Goal: Information Seeking & Learning: Learn about a topic

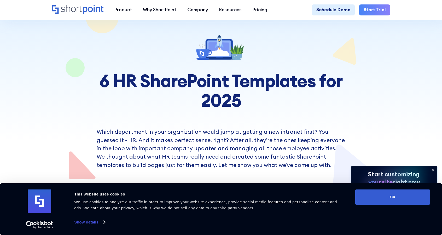
scroll to position [105, 0]
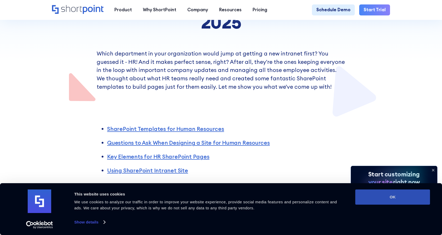
click at [383, 197] on button "OK" at bounding box center [393, 196] width 75 height 15
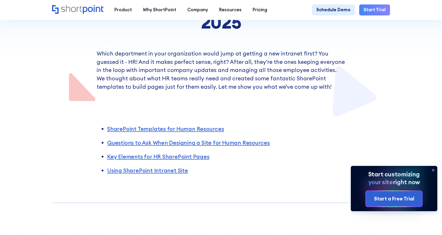
scroll to position [0, 0]
click at [434, 170] on icon at bounding box center [434, 170] width 2 height 2
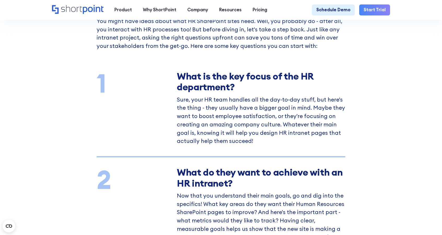
scroll to position [627, 0]
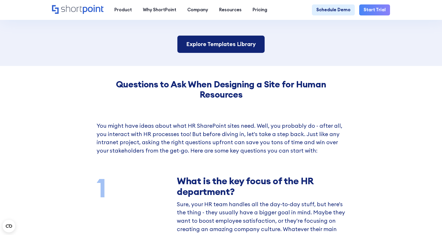
click at [226, 49] on link "Explore Templates Library" at bounding box center [221, 44] width 87 height 17
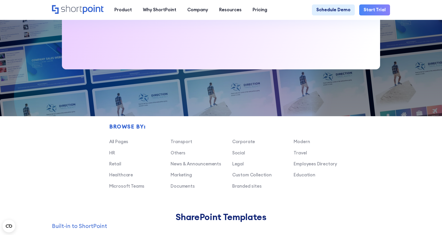
scroll to position [366, 0]
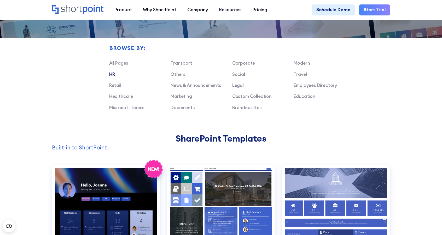
click at [112, 77] on link "HR" at bounding box center [112, 74] width 6 height 6
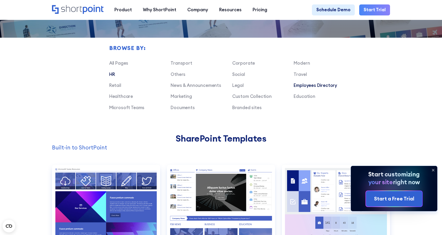
click at [316, 88] on link "Employees Directory" at bounding box center [315, 85] width 43 height 6
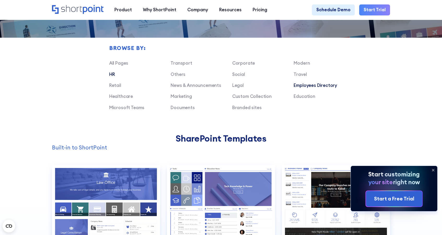
click at [112, 77] on link "HR" at bounding box center [112, 74] width 6 height 6
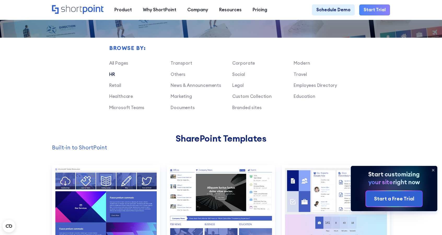
click at [179, 115] on div "Transport Corporate Modern HR Others Social Travel Retail News & Announcements …" at bounding box center [232, 87] width 246 height 55
click at [179, 110] on link "Documents" at bounding box center [183, 108] width 24 height 6
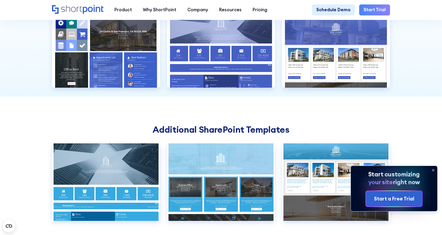
scroll to position [575, 0]
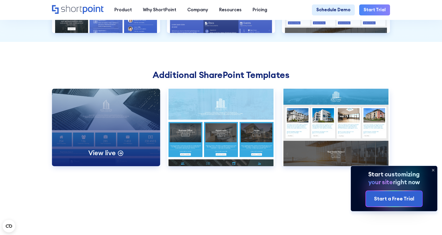
click at [109, 142] on div "View live" at bounding box center [106, 127] width 108 height 77
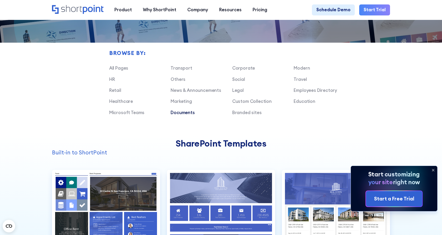
scroll to position [340, 0]
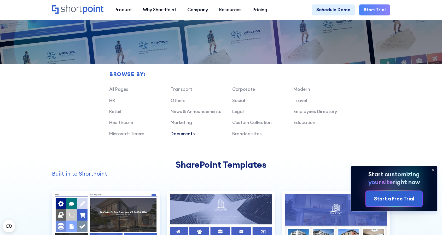
click at [107, 105] on div "Browse by: All Pages Transport Corporate Modern HR Others Social Travel Retail …" at bounding box center [221, 88] width 338 height 142
click at [109, 103] on link "HR" at bounding box center [112, 101] width 6 height 6
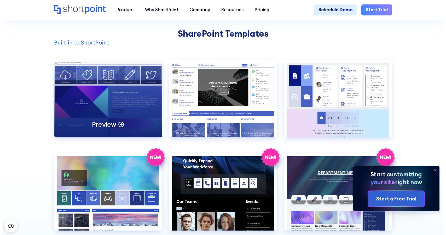
scroll to position [471, 0]
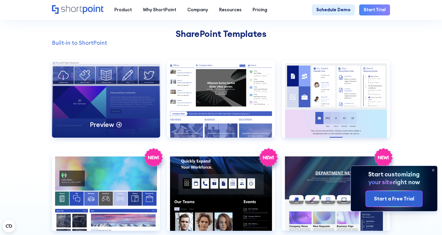
click at [110, 101] on div "Preview" at bounding box center [106, 98] width 108 height 77
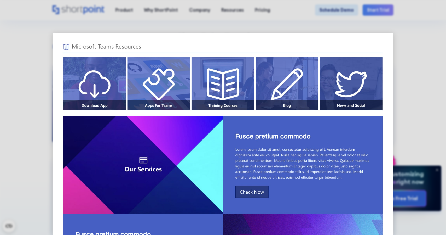
scroll to position [0, 0]
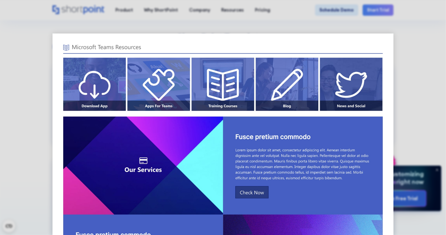
click at [347, 32] on div at bounding box center [223, 117] width 446 height 235
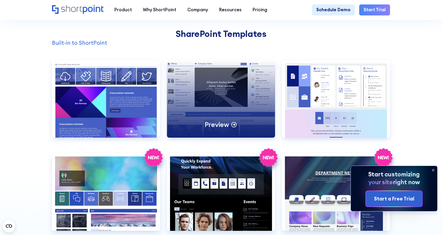
click at [239, 101] on div "Preview" at bounding box center [221, 98] width 108 height 77
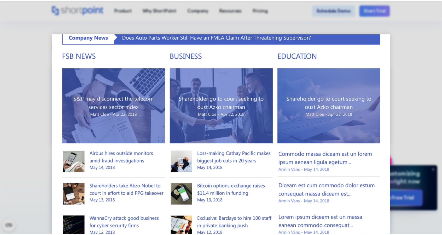
scroll to position [109, 0]
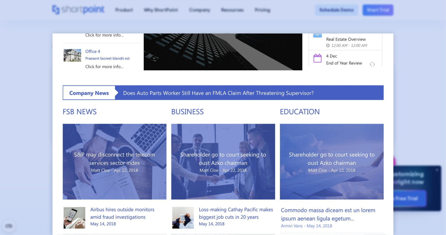
click at [288, 26] on div at bounding box center [223, 117] width 446 height 235
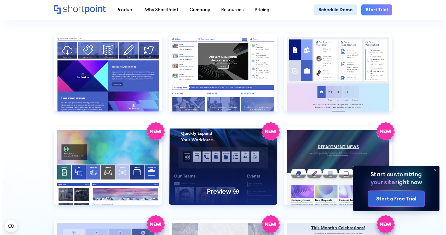
scroll to position [523, 0]
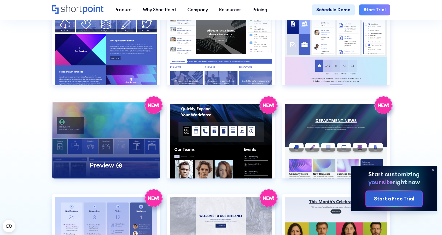
click at [124, 150] on div "Preview" at bounding box center [106, 139] width 108 height 77
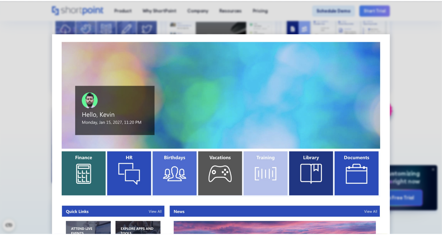
scroll to position [0, 0]
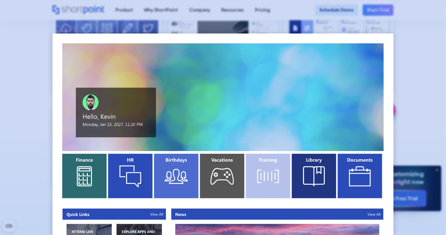
click at [245, 32] on div at bounding box center [223, 117] width 446 height 235
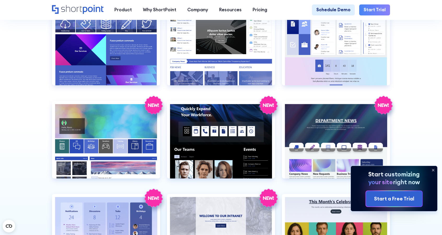
click at [370, 11] on link "Start Trial" at bounding box center [374, 9] width 31 height 11
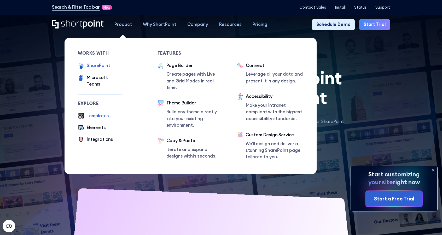
click at [104, 67] on div "SharePoint" at bounding box center [98, 65] width 23 height 7
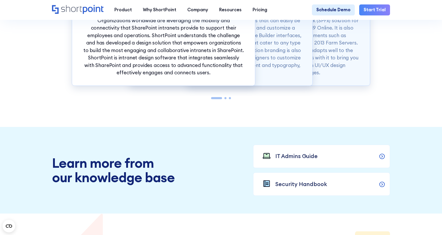
scroll to position [575, 0]
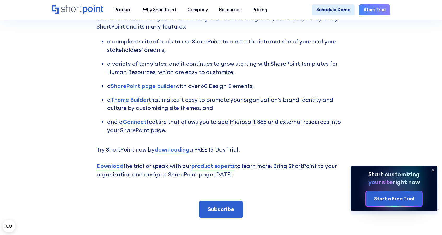
scroll to position [1778, 0]
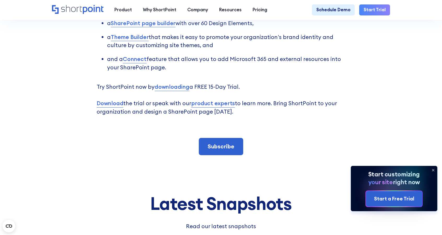
click at [433, 171] on icon at bounding box center [434, 170] width 2 height 2
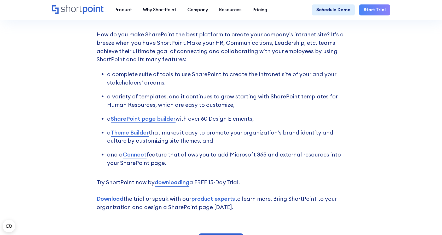
scroll to position [1621, 0]
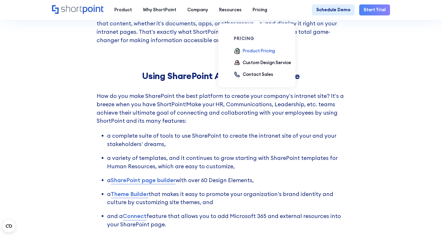
click at [253, 49] on div "Product Pricing" at bounding box center [259, 51] width 32 height 7
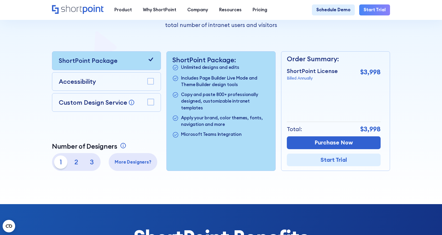
scroll to position [78, 0]
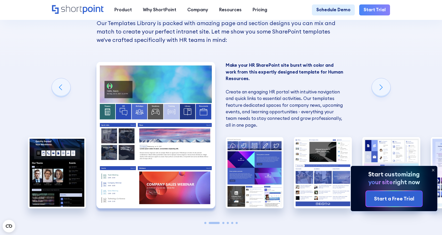
scroll to position [418, 0]
